Goal: Transaction & Acquisition: Purchase product/service

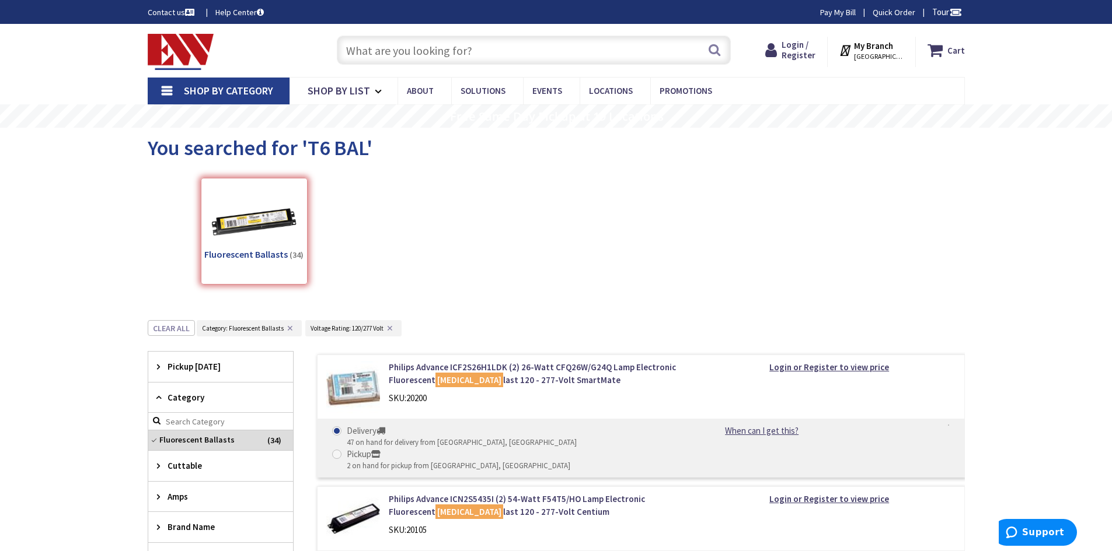
click at [459, 54] on input "text" at bounding box center [534, 50] width 394 height 29
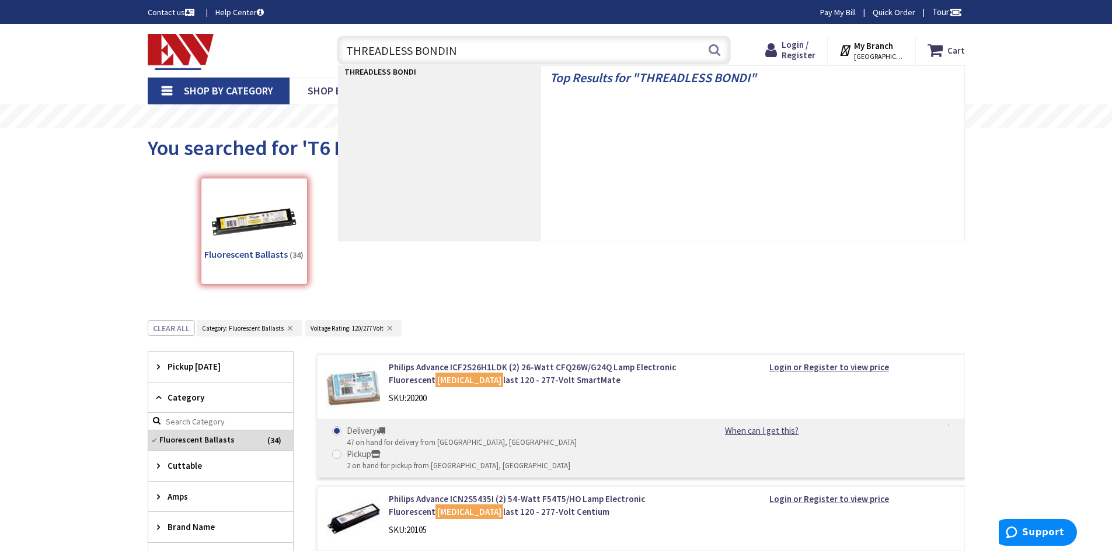
type input "THREADLESS BONDING"
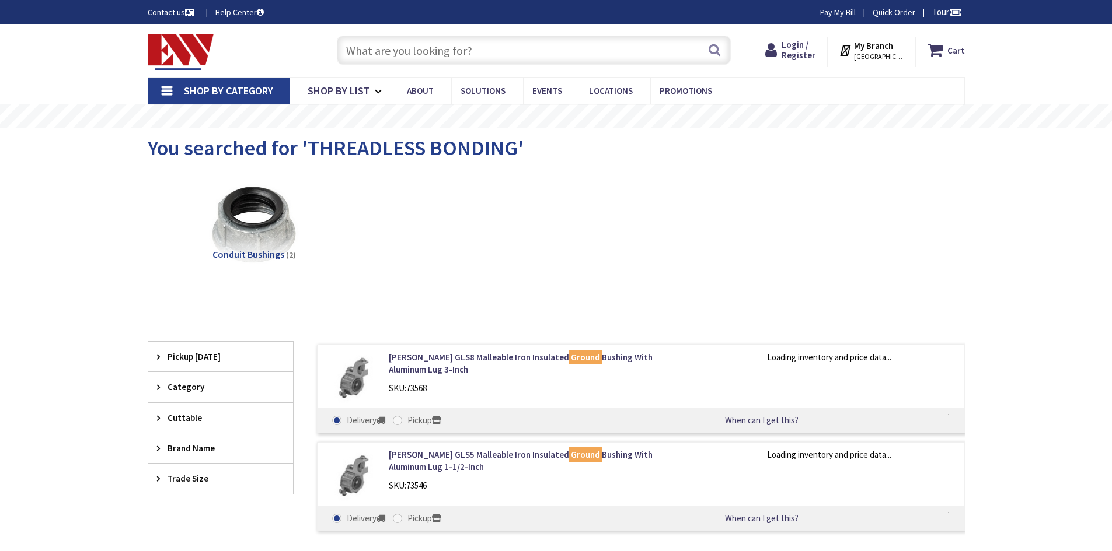
type input "[GEOGRAPHIC_DATA][STREET_ADDRESS][GEOGRAPHIC_DATA]"
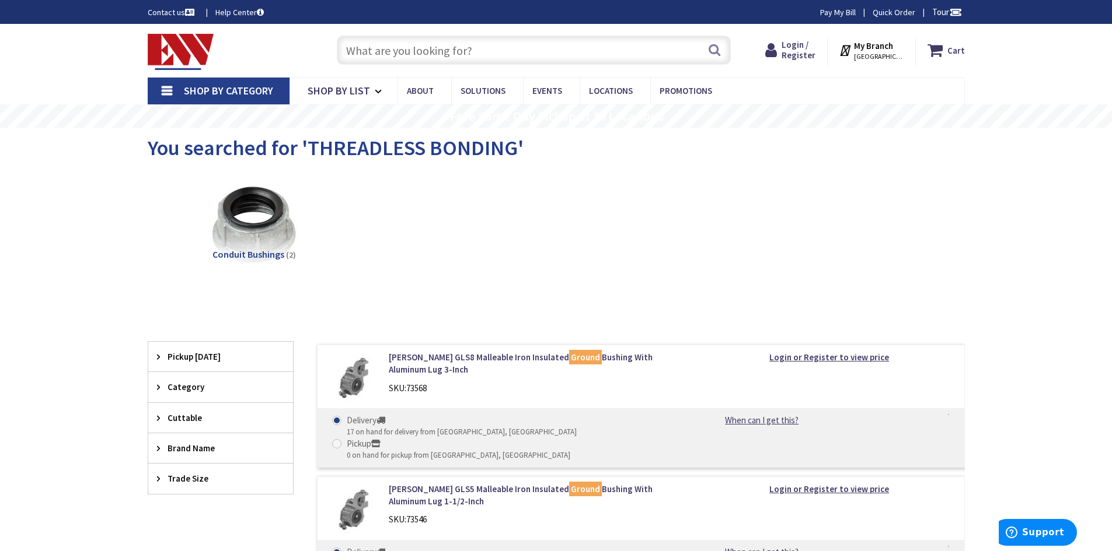
click at [158, 421] on icon at bounding box center [161, 418] width 9 height 9
click at [165, 393] on div "Category" at bounding box center [220, 387] width 145 height 30
click at [203, 429] on span "Conduit Bushings" at bounding box center [220, 431] width 145 height 20
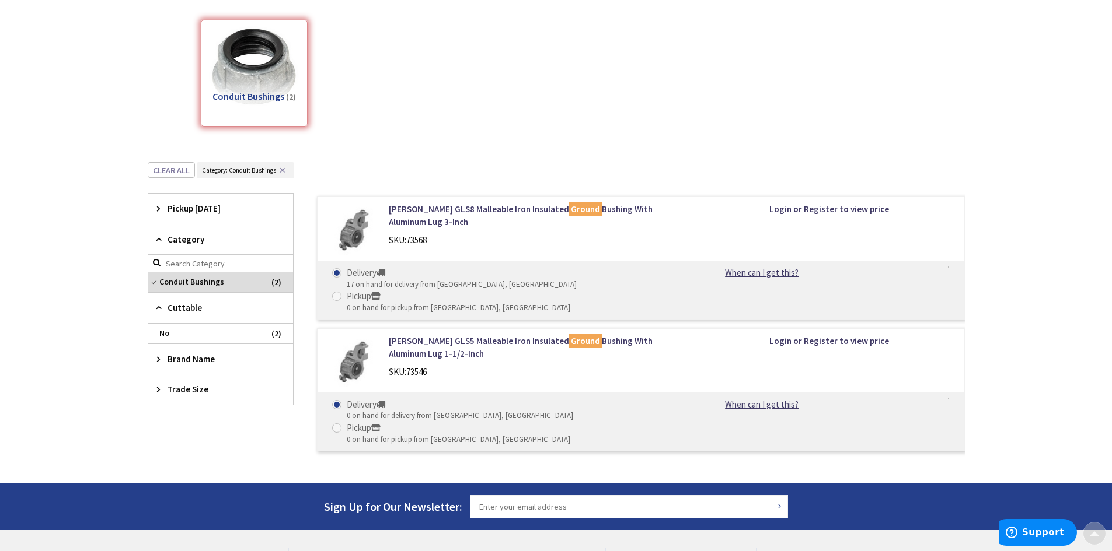
scroll to position [175, 0]
